Goal: Task Accomplishment & Management: Manage account settings

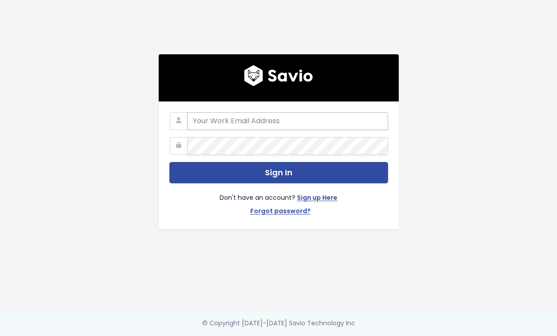
click at [240, 122] on input "email" at bounding box center [287, 121] width 201 height 18
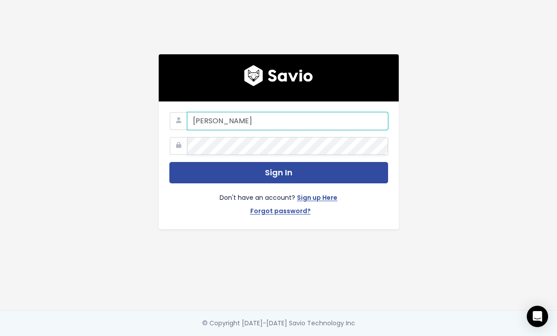
click at [255, 122] on input "[PERSON_NAME]" at bounding box center [287, 121] width 201 height 18
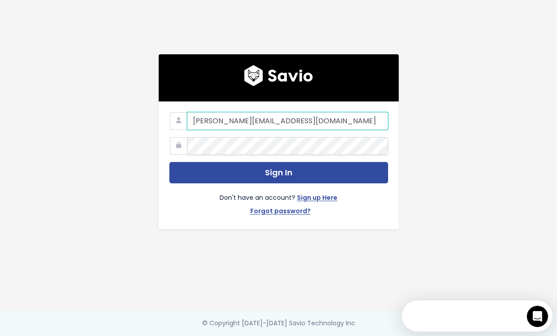
type input "[PERSON_NAME][EMAIL_ADDRESS][DOMAIN_NAME]"
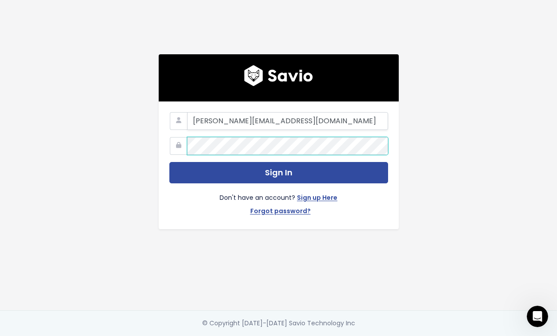
click at [169, 162] on button "Sign In" at bounding box center [278, 173] width 219 height 22
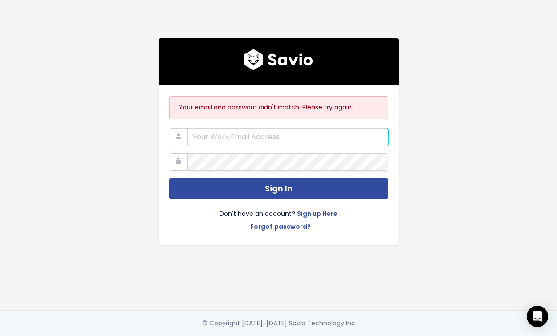
click at [288, 141] on input "email" at bounding box center [287, 137] width 201 height 18
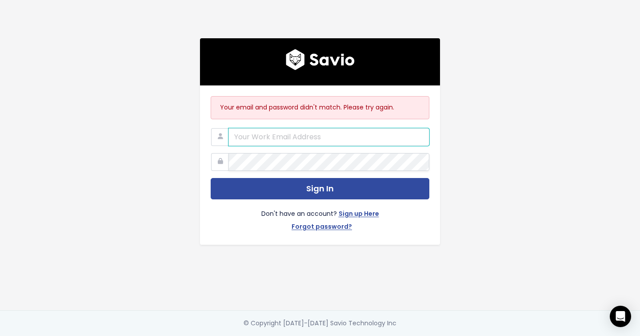
click at [349, 137] on input "email" at bounding box center [329, 137] width 201 height 18
click at [279, 134] on input "[DOMAIN_NAME]" at bounding box center [329, 137] width 201 height 18
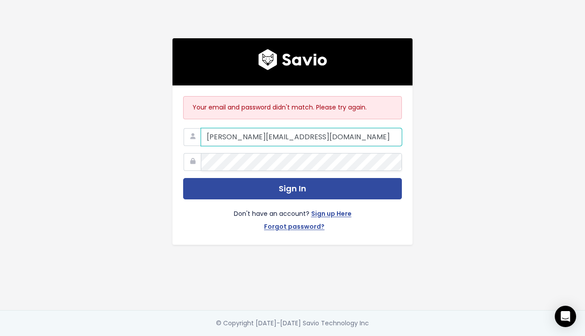
drag, startPoint x: 310, startPoint y: 133, endPoint x: 206, endPoint y: 137, distance: 104.1
click at [206, 137] on input "emily.cerrito@stanwith.me" at bounding box center [301, 137] width 201 height 18
type input "[PERSON_NAME][EMAIL_ADDRESS][DOMAIN_NAME]"
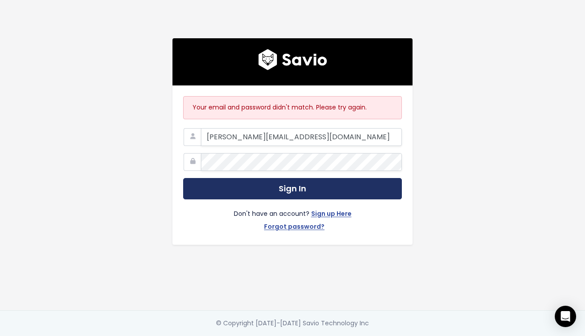
click at [367, 187] on button "Sign In" at bounding box center [292, 189] width 219 height 22
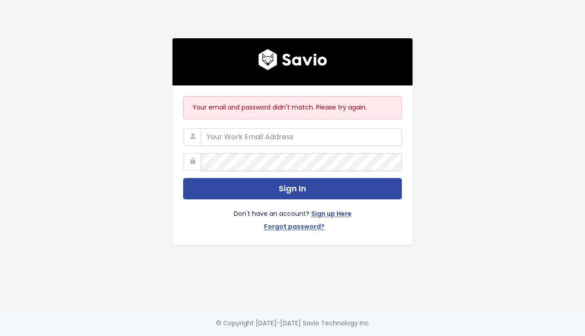
click at [284, 120] on div "Your email and password didn't match. Please try again. Sign In Don't have an a…" at bounding box center [293, 164] width 240 height 159
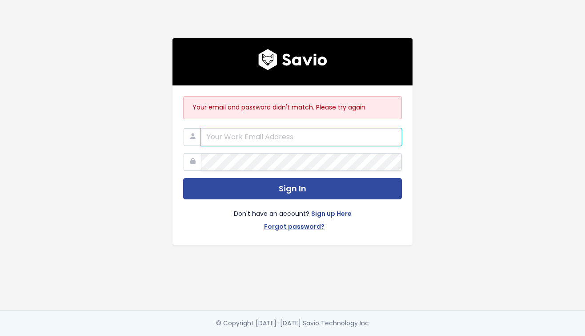
click at [281, 134] on input "email" at bounding box center [301, 137] width 201 height 18
click at [349, 138] on input "email" at bounding box center [301, 137] width 201 height 18
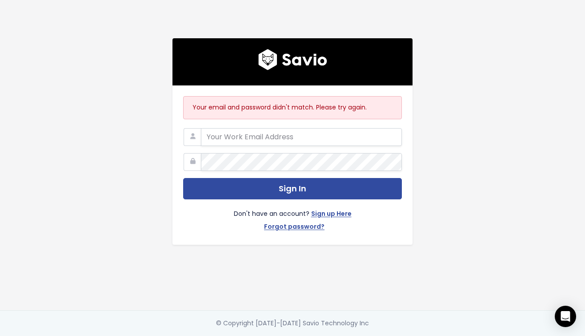
click at [473, 155] on div "Your email and password didn't match. Please try again. Sign In Don't have an a…" at bounding box center [292, 155] width 507 height 310
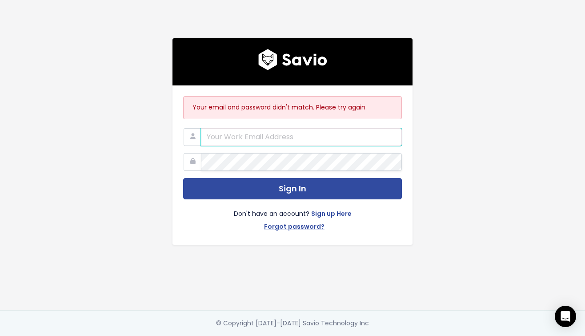
click at [377, 132] on input "email" at bounding box center [301, 137] width 201 height 18
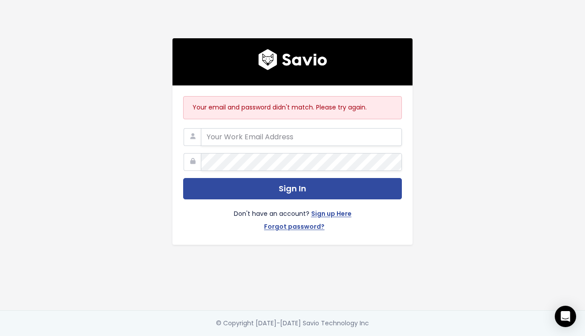
click at [319, 109] on p "Your email and password didn't match. Please try again." at bounding box center [293, 107] width 200 height 11
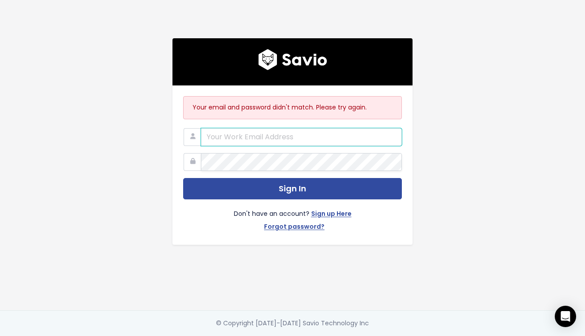
click at [318, 133] on input "email" at bounding box center [301, 137] width 201 height 18
click at [271, 139] on input "email" at bounding box center [301, 137] width 201 height 18
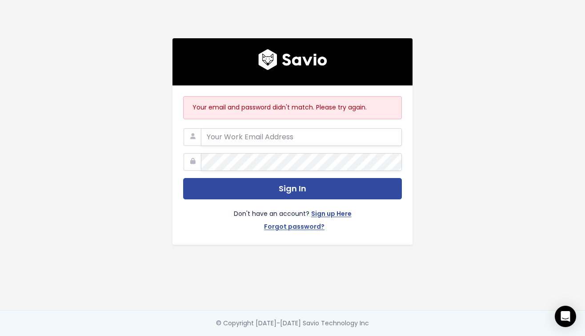
click at [197, 131] on icon at bounding box center [193, 137] width 18 height 18
type input "emily.cerrito@stanwith.me"
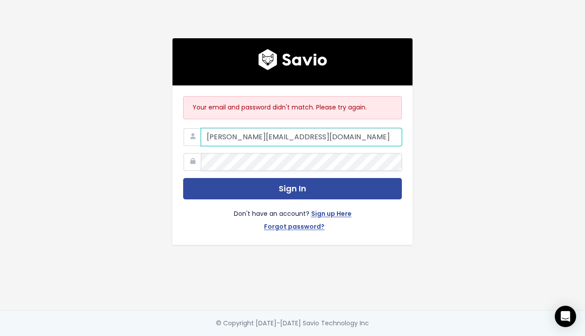
click at [385, 135] on input "emily.cerrito@stanwith.me" at bounding box center [301, 137] width 201 height 18
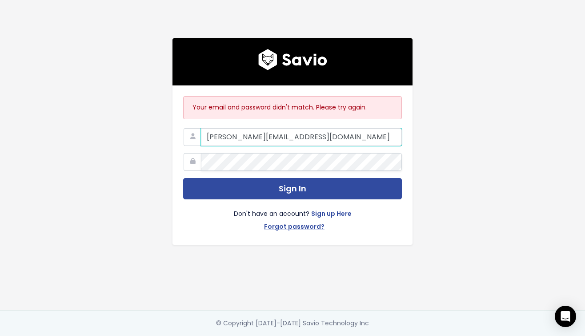
click at [387, 138] on body "Your email and password didn't match. Please try again. emily.cerrito@stanwith.…" at bounding box center [292, 202] width 585 height 404
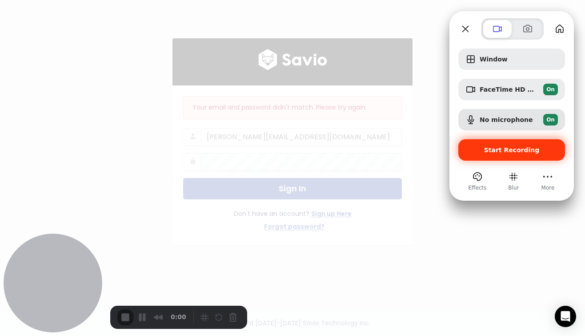
click at [515, 153] on div "Start Recording" at bounding box center [512, 149] width 107 height 21
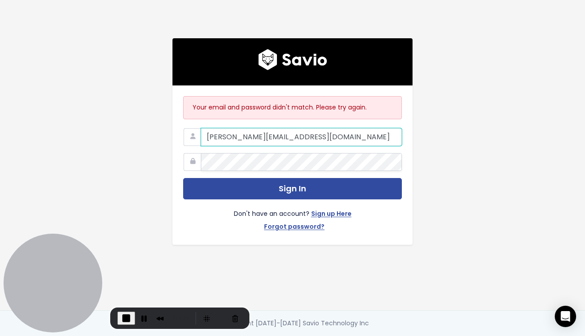
drag, startPoint x: 308, startPoint y: 137, endPoint x: 171, endPoint y: 136, distance: 136.5
click at [171, 137] on div "Your email and password didn't match. Please try again. emily.cerrito@stanwith.…" at bounding box center [293, 141] width 254 height 206
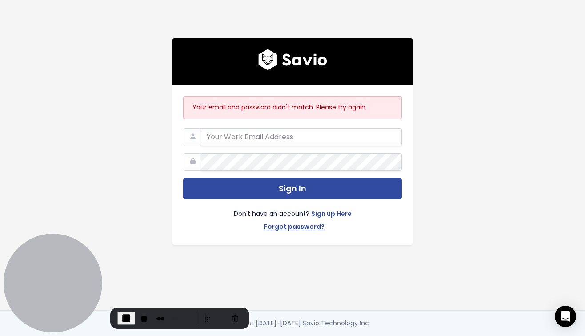
click at [544, 131] on div "Your email and password didn't match. Please try again. Sign In Don't have an a…" at bounding box center [292, 155] width 507 height 310
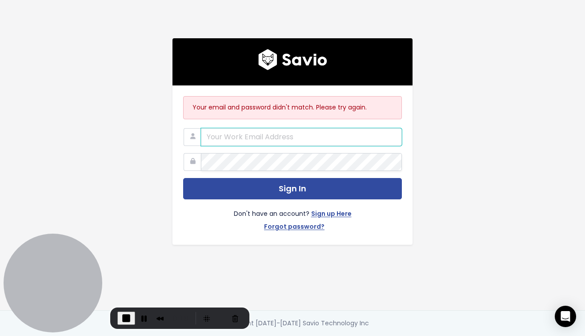
click at [321, 137] on input "email" at bounding box center [301, 137] width 201 height 18
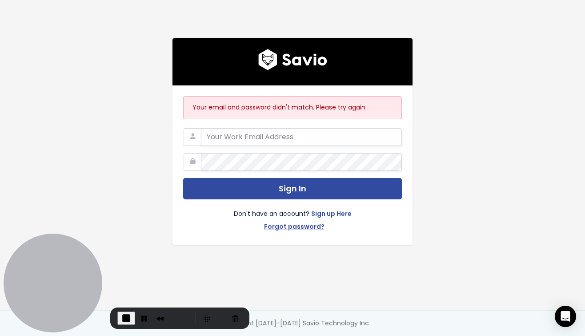
click at [442, 148] on div "Your email and password didn't match. Please try again. Sign In Don't have an a…" at bounding box center [292, 155] width 507 height 310
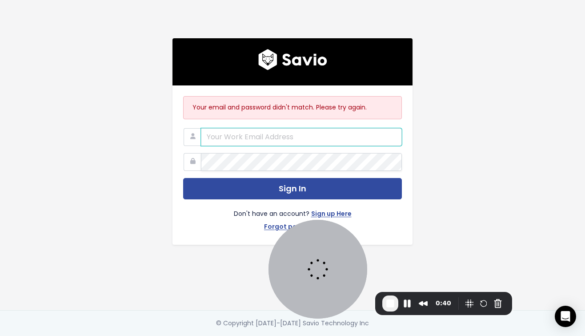
click at [333, 138] on input "email" at bounding box center [301, 137] width 201 height 18
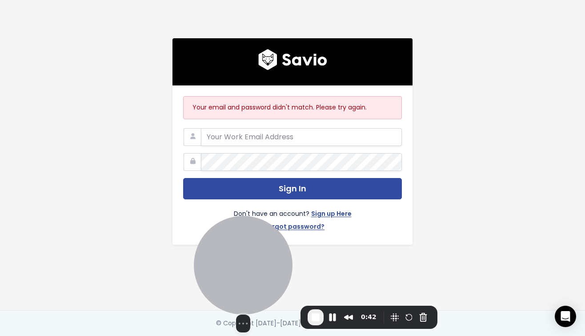
drag, startPoint x: 327, startPoint y: 278, endPoint x: 364, endPoint y: 304, distance: 45.0
click at [293, 304] on div "Select video screen size" at bounding box center [243, 274] width 99 height 117
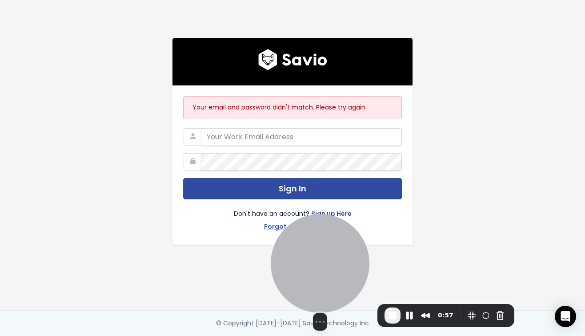
drag, startPoint x: 355, startPoint y: 251, endPoint x: 295, endPoint y: 249, distance: 59.6
click at [295, 249] on div at bounding box center [320, 263] width 99 height 99
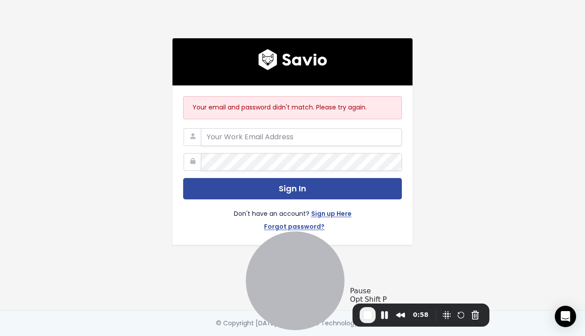
click at [367, 316] on span "End Recording" at bounding box center [367, 315] width 11 height 11
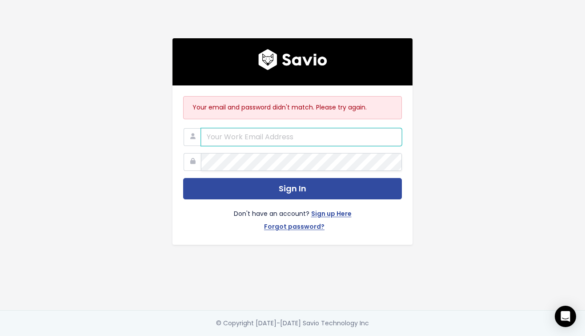
click at [250, 138] on input "email" at bounding box center [301, 137] width 201 height 18
paste input "alyssa@stanwith.me"
type input "alyssa@stanwith.me"
click at [363, 135] on input "alyssa@stanwith.me" at bounding box center [301, 137] width 201 height 18
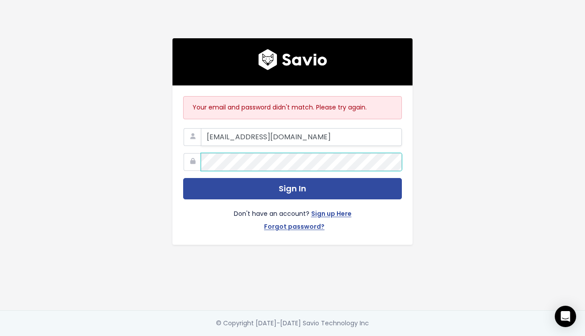
click at [183, 178] on button "Sign In" at bounding box center [292, 189] width 219 height 22
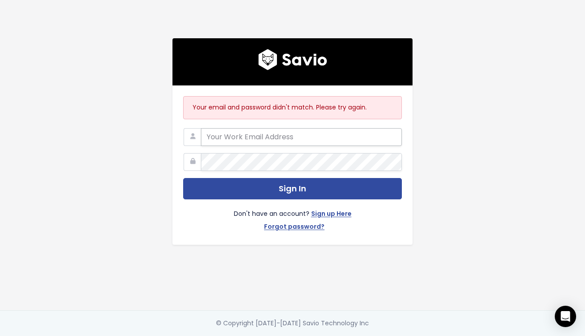
click at [248, 141] on input "email" at bounding box center [301, 137] width 201 height 18
click at [267, 132] on input "email" at bounding box center [301, 137] width 201 height 18
paste input "alyssa@stanwith.me"
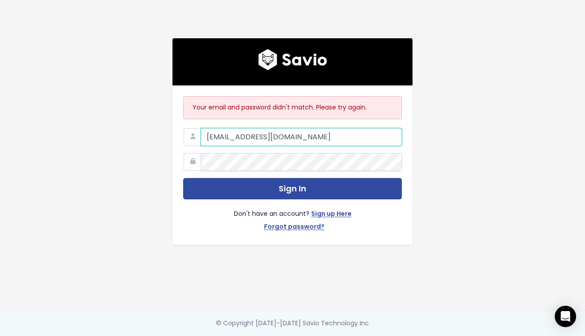
type input "alyssa@stanwith.me"
click at [459, 180] on div "Your email and password didn't match. Please try again. alyssa@stanwith.me Sign…" at bounding box center [292, 155] width 507 height 310
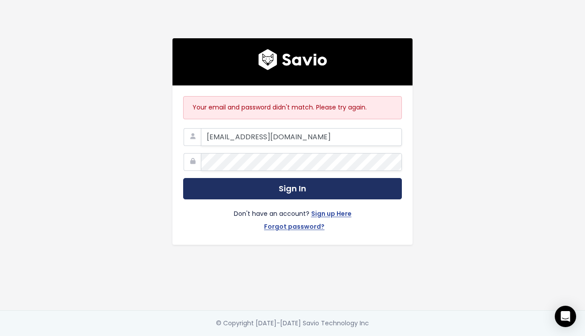
click at [374, 184] on button "Sign In" at bounding box center [292, 189] width 219 height 22
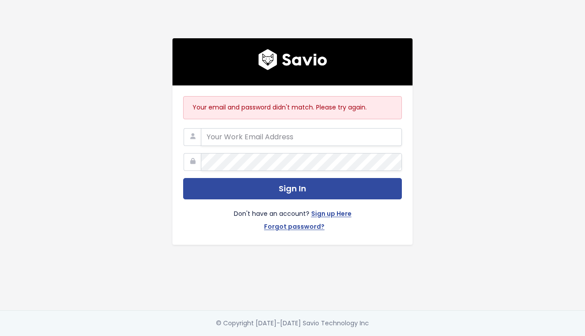
click at [483, 153] on div "Your email and password didn't match. Please try again. Sign In Don't have an a…" at bounding box center [292, 155] width 507 height 310
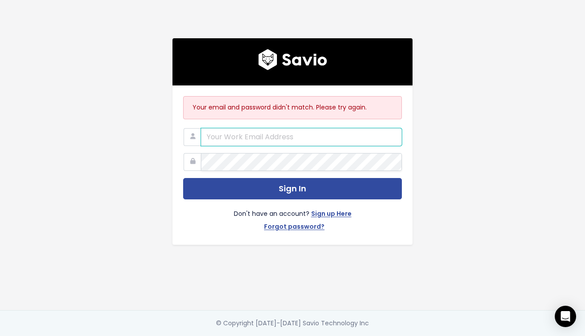
click at [257, 144] on input "email" at bounding box center [301, 137] width 201 height 18
paste input "[EMAIL_ADDRESS][DOMAIN_NAME]"
type input "[EMAIL_ADDRESS][DOMAIN_NAME]"
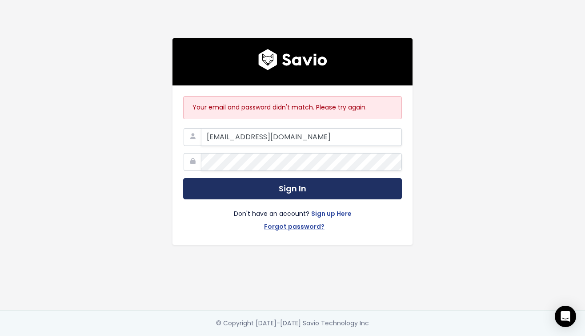
click at [381, 192] on button "Sign In" at bounding box center [292, 189] width 219 height 22
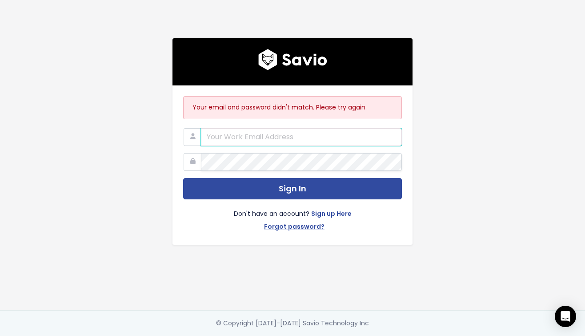
click at [275, 143] on input "email" at bounding box center [301, 137] width 201 height 18
type input "A"
click at [227, 140] on input "email" at bounding box center [301, 137] width 201 height 18
paste input "[EMAIL_ADDRESS][DOMAIN_NAME]"
type input "[EMAIL_ADDRESS][DOMAIN_NAME]"
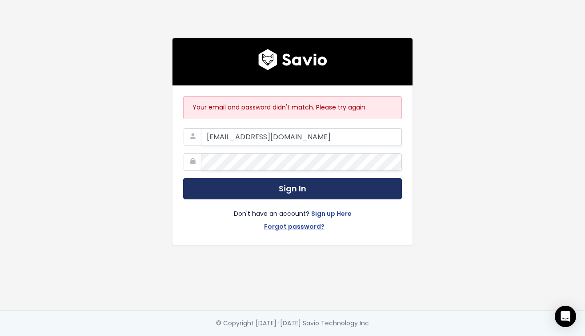
click at [377, 191] on button "Sign In" at bounding box center [292, 189] width 219 height 22
